Goal: Information Seeking & Learning: Learn about a topic

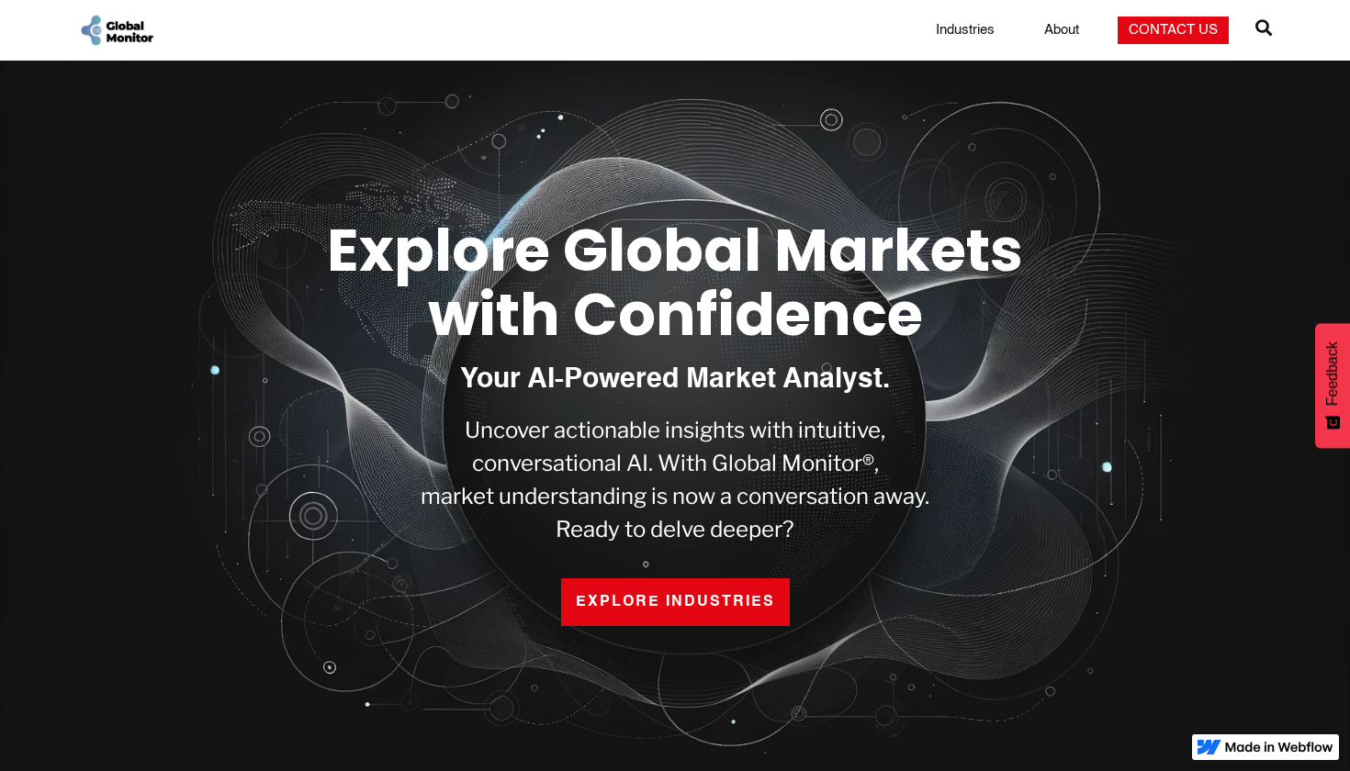
click at [600, 603] on link "EXPLORE INDUSTRIES" at bounding box center [675, 603] width 229 height 48
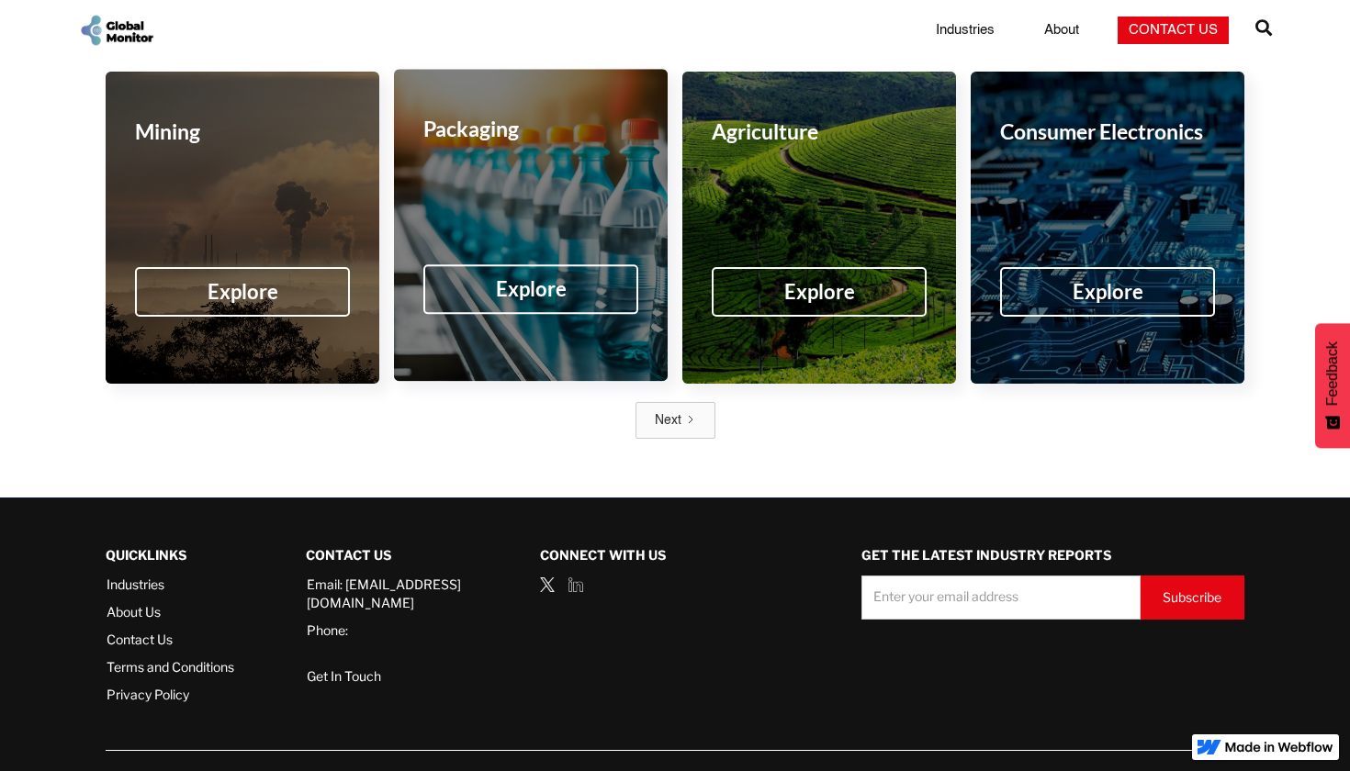
scroll to position [3089, 0]
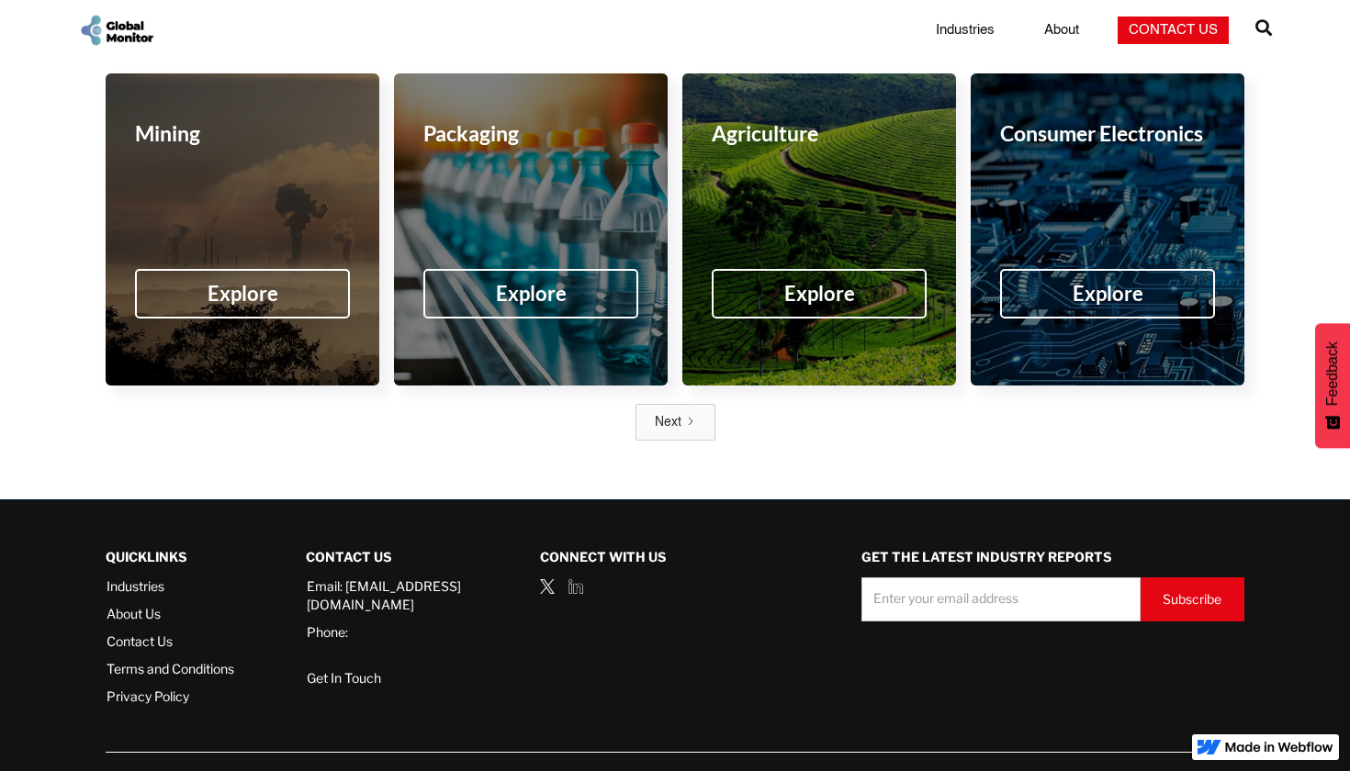
click at [650, 404] on link "Next" at bounding box center [675, 422] width 80 height 37
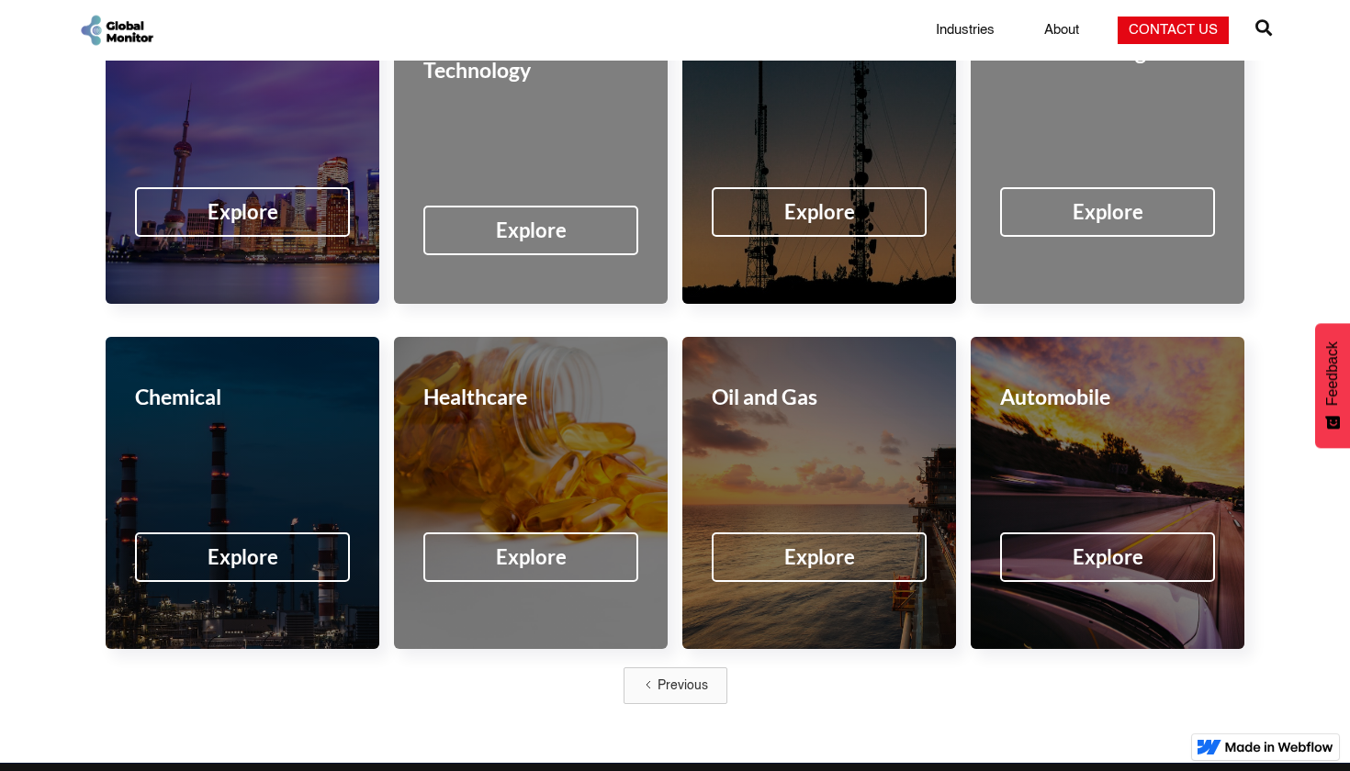
scroll to position [2841, 0]
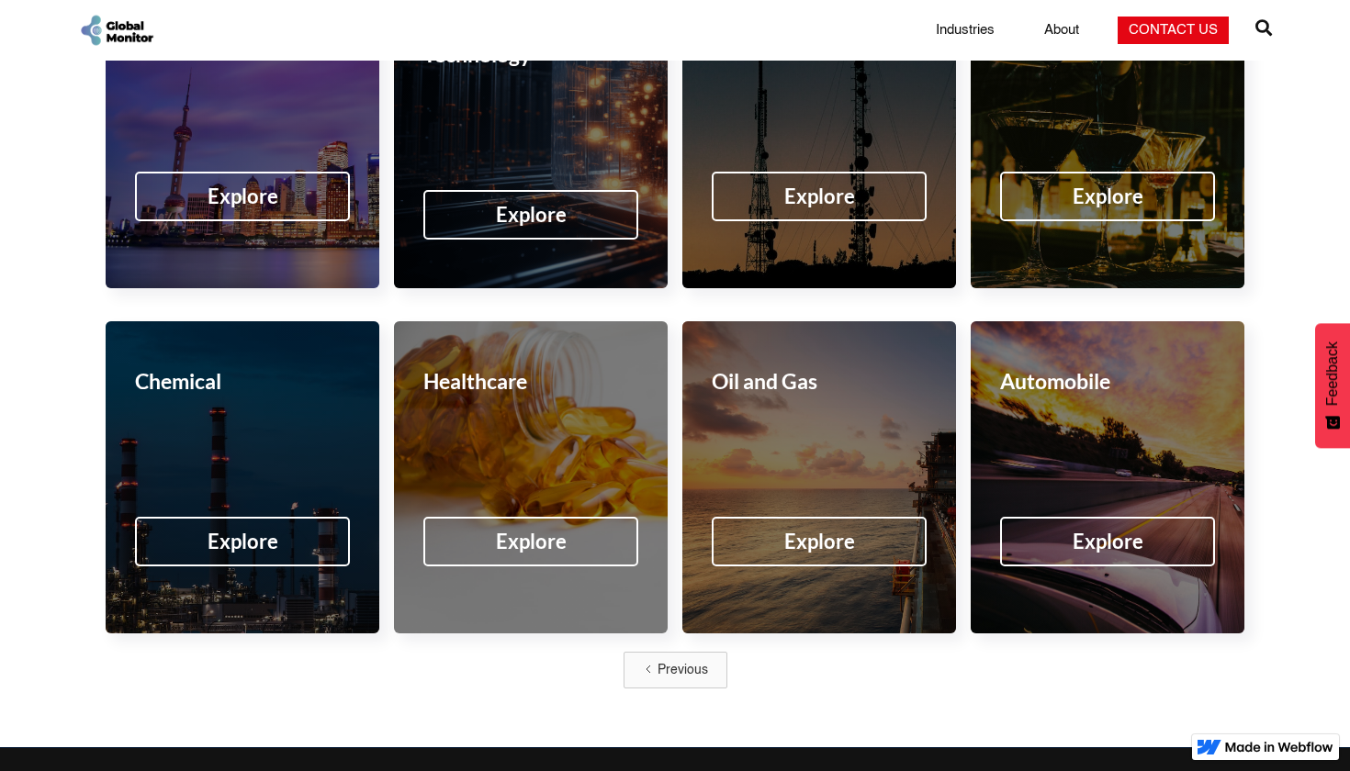
click at [677, 661] on div "Previous" at bounding box center [682, 670] width 51 height 18
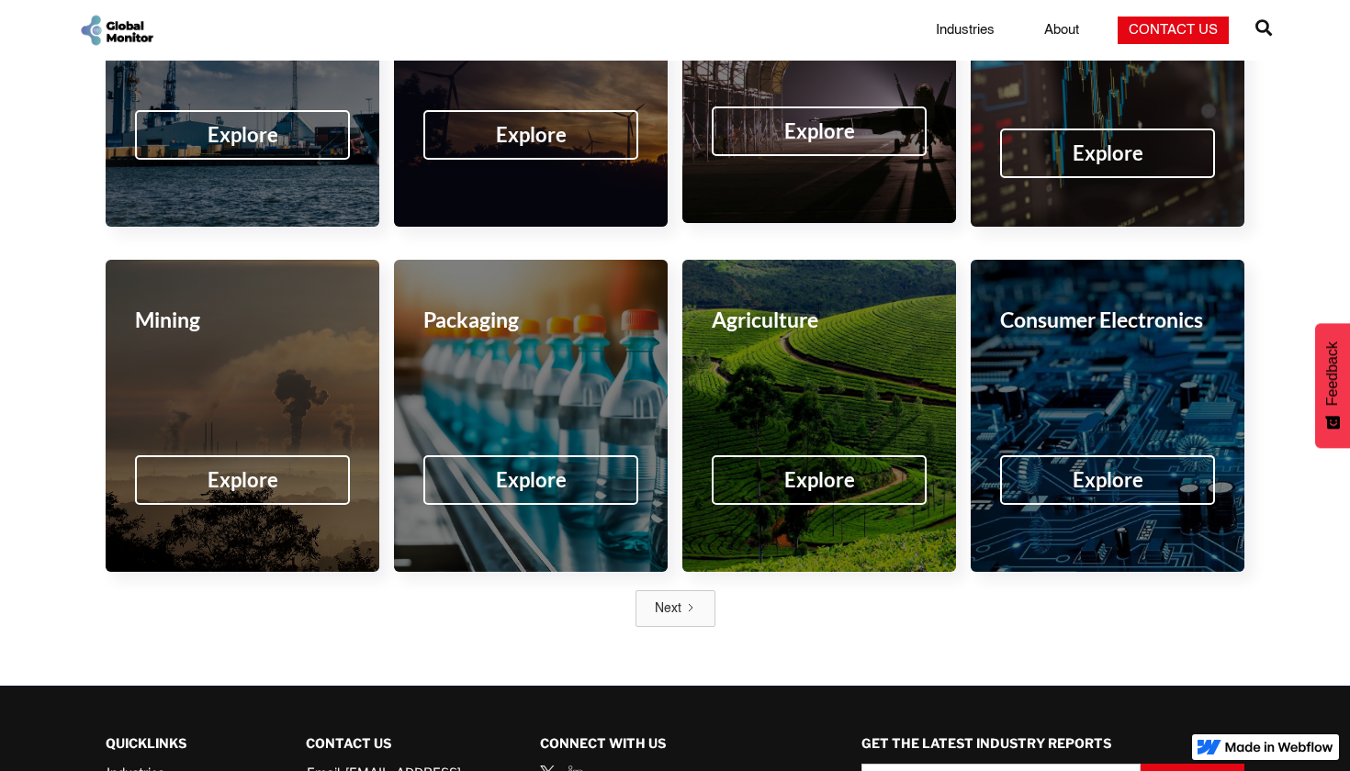
scroll to position [2905, 0]
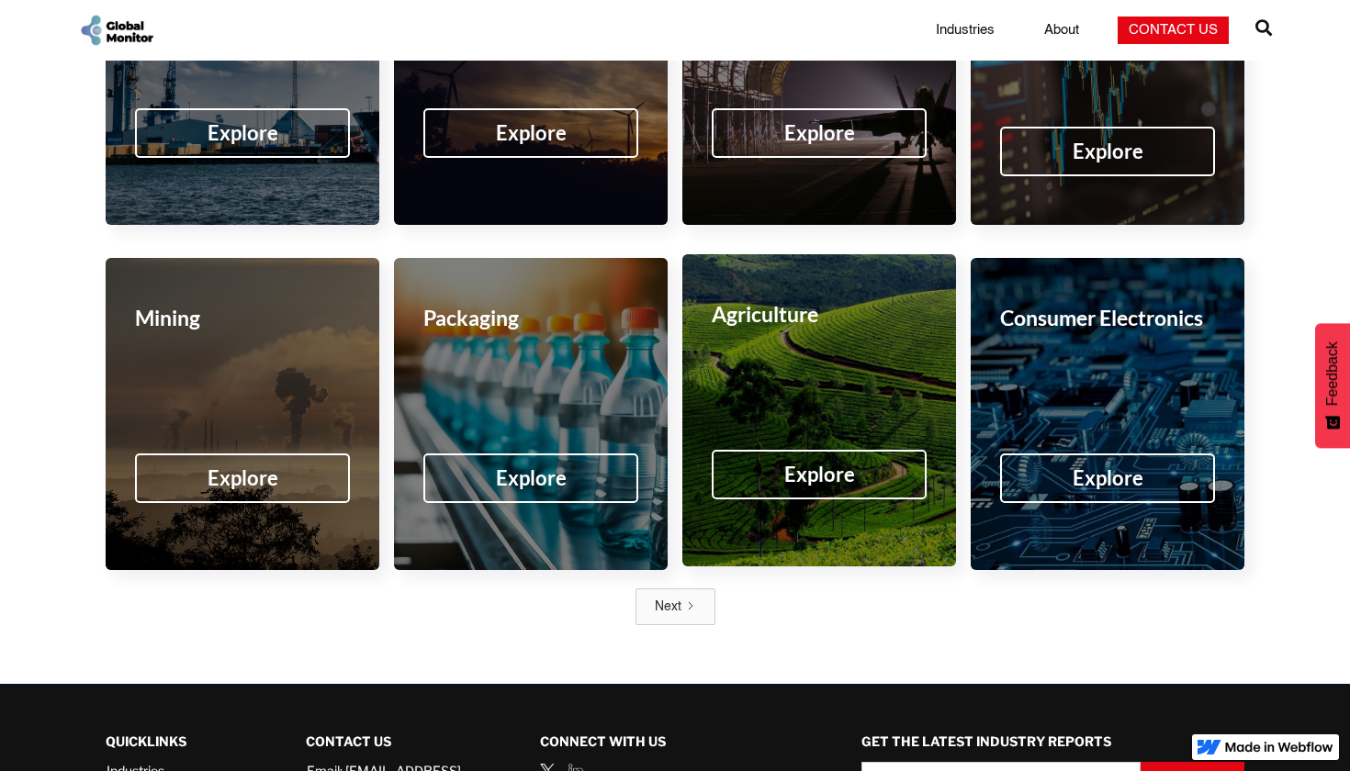
click at [751, 450] on div "Explore" at bounding box center [819, 475] width 215 height 50
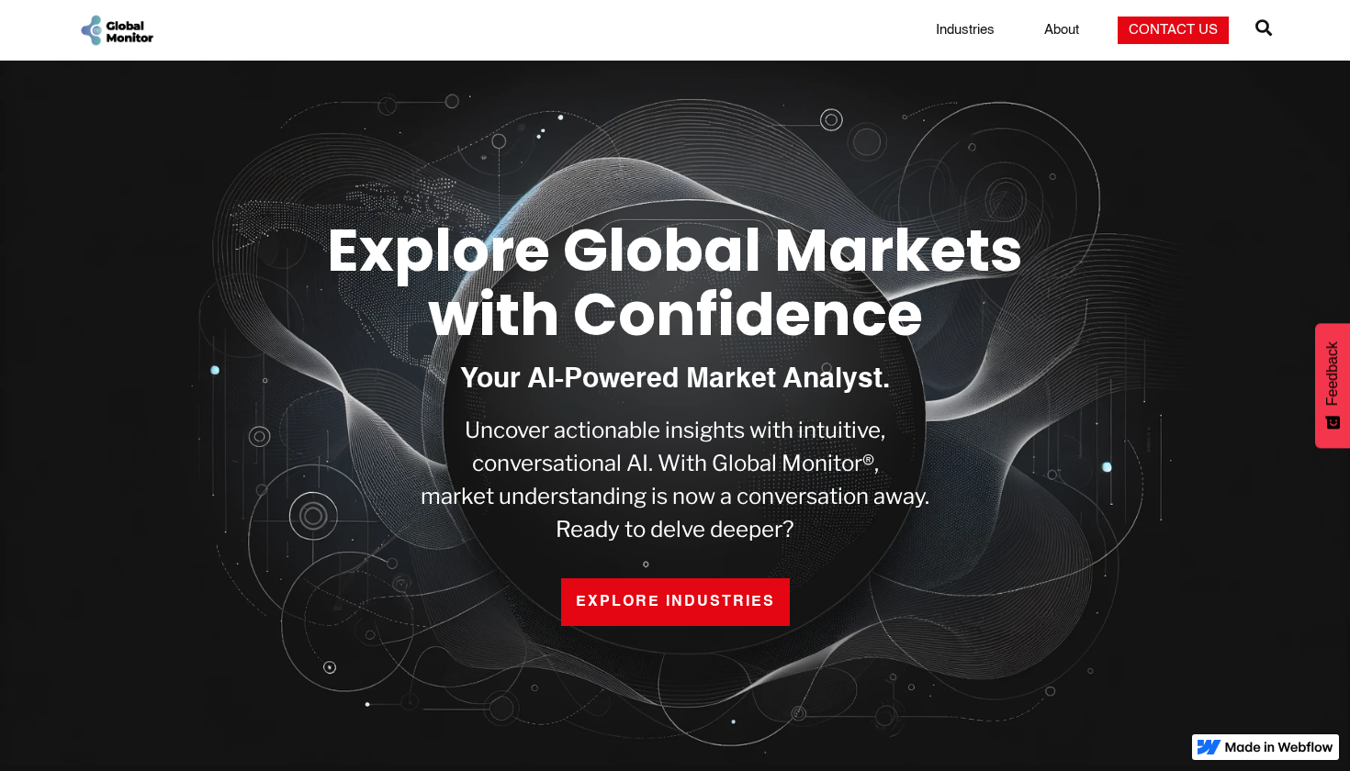
scroll to position [0, 0]
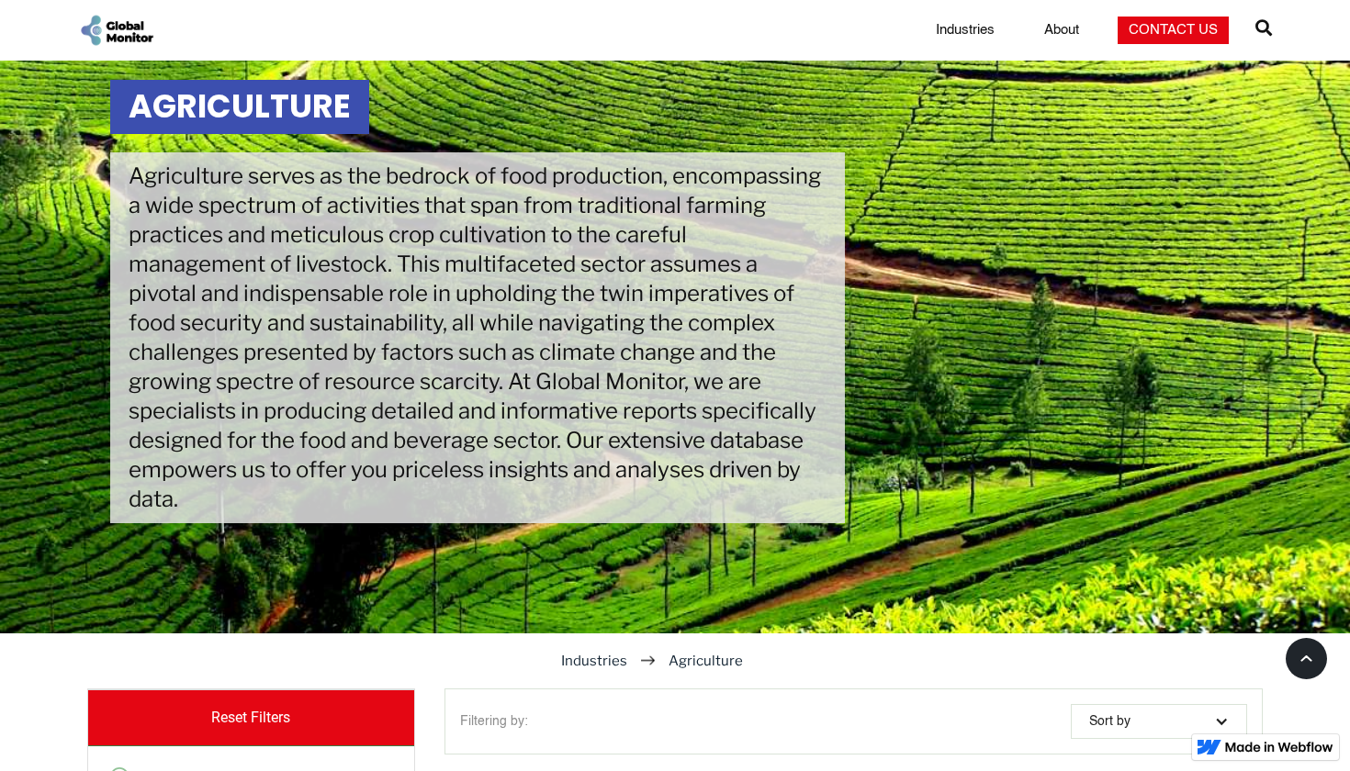
scroll to position [85, 0]
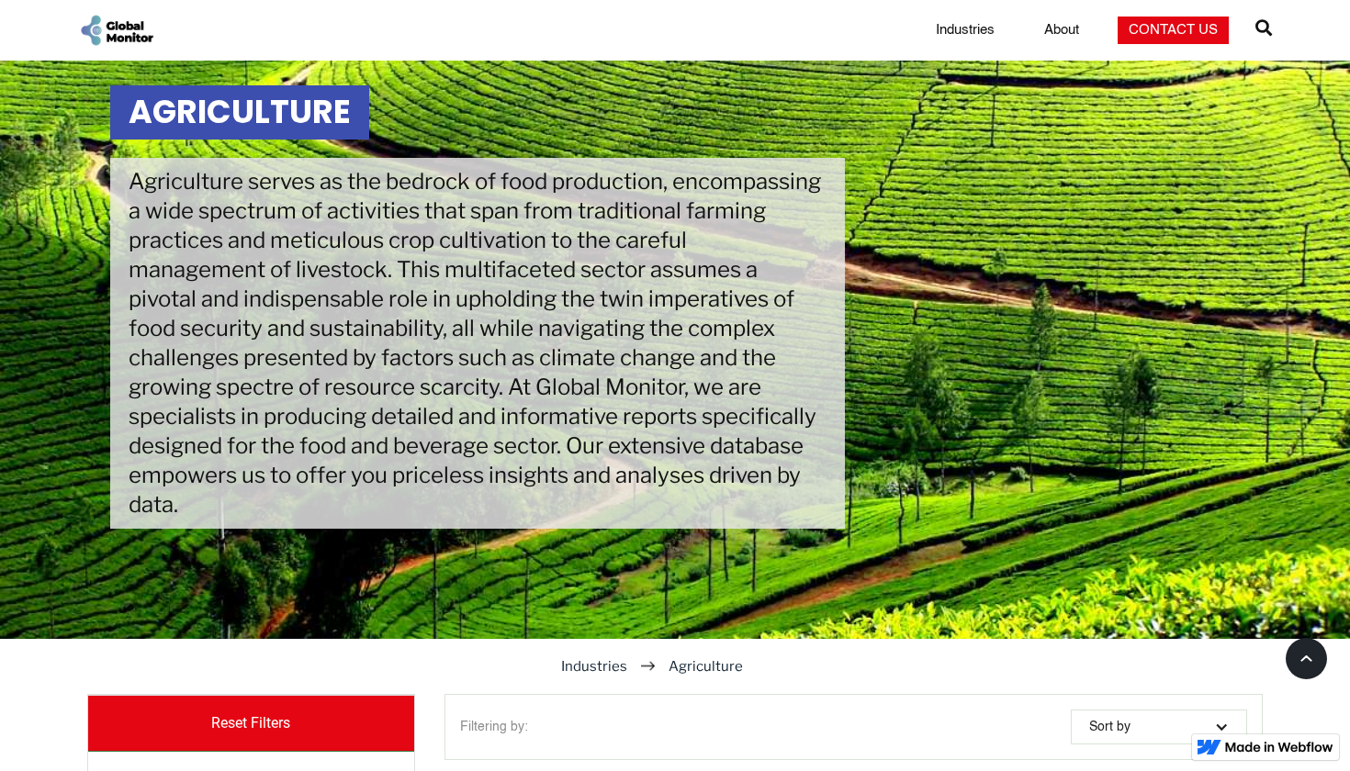
click at [1272, 33] on div "Industry Coverage  Automobile Automobile  Chemical Chemical  Healthcare Heal…" at bounding box center [675, 30] width 1350 height 37
click at [1268, 31] on span "" at bounding box center [1263, 28] width 17 height 26
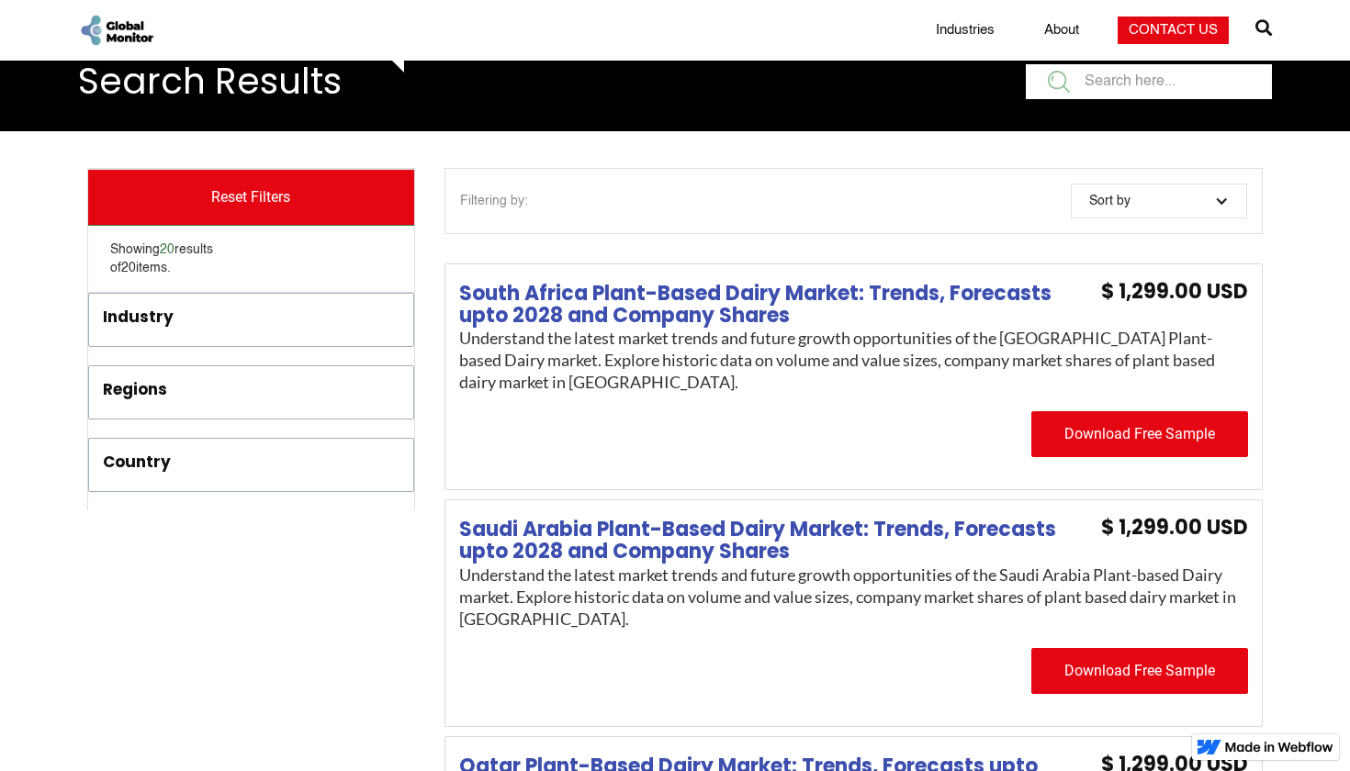
scroll to position [29, 0]
